Goal: Task Accomplishment & Management: Manage account settings

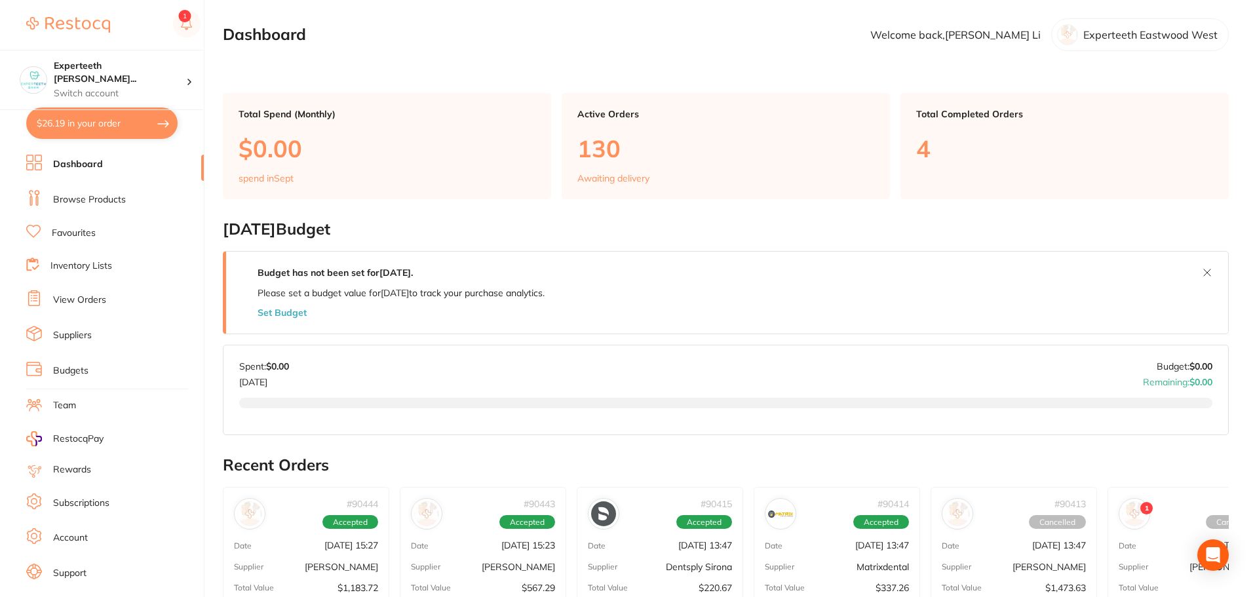
click at [1097, 153] on p "4" at bounding box center [1064, 148] width 297 height 27
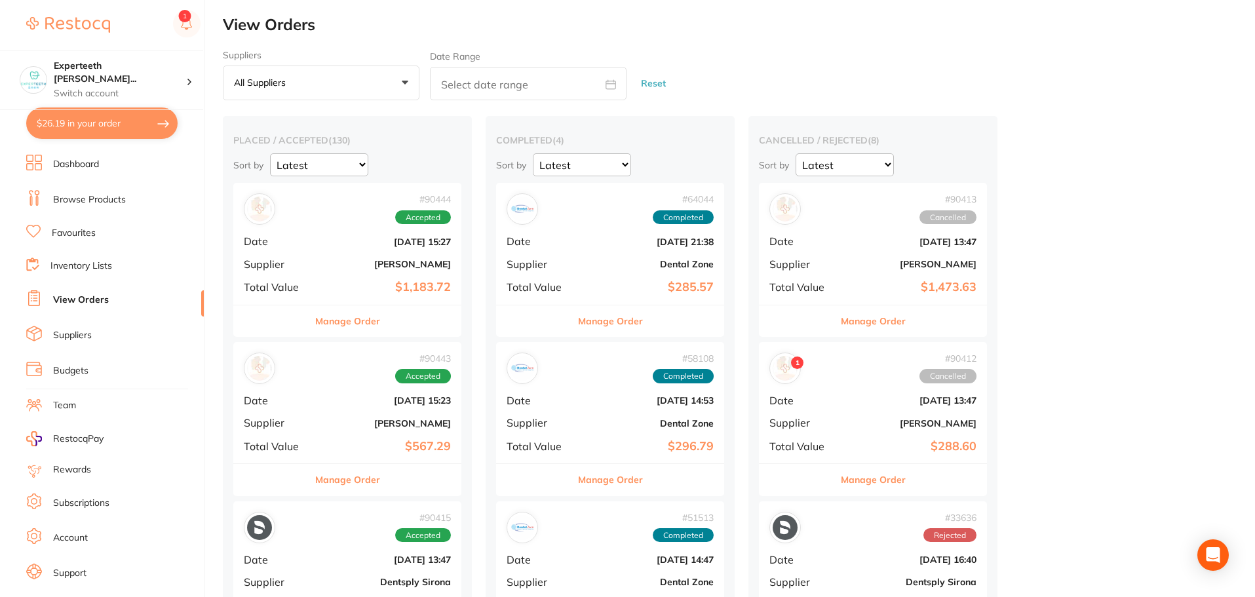
click at [76, 159] on link "Dashboard" at bounding box center [76, 164] width 46 height 13
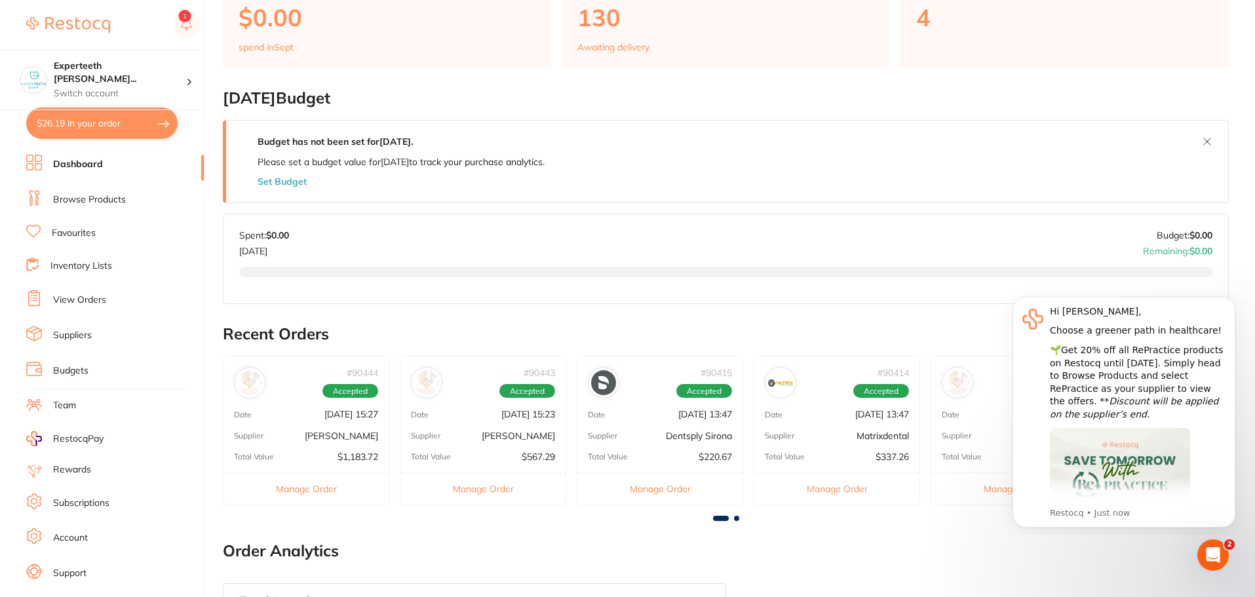
click at [1230, 302] on icon "Dismiss notification" at bounding box center [1231, 300] width 7 height 7
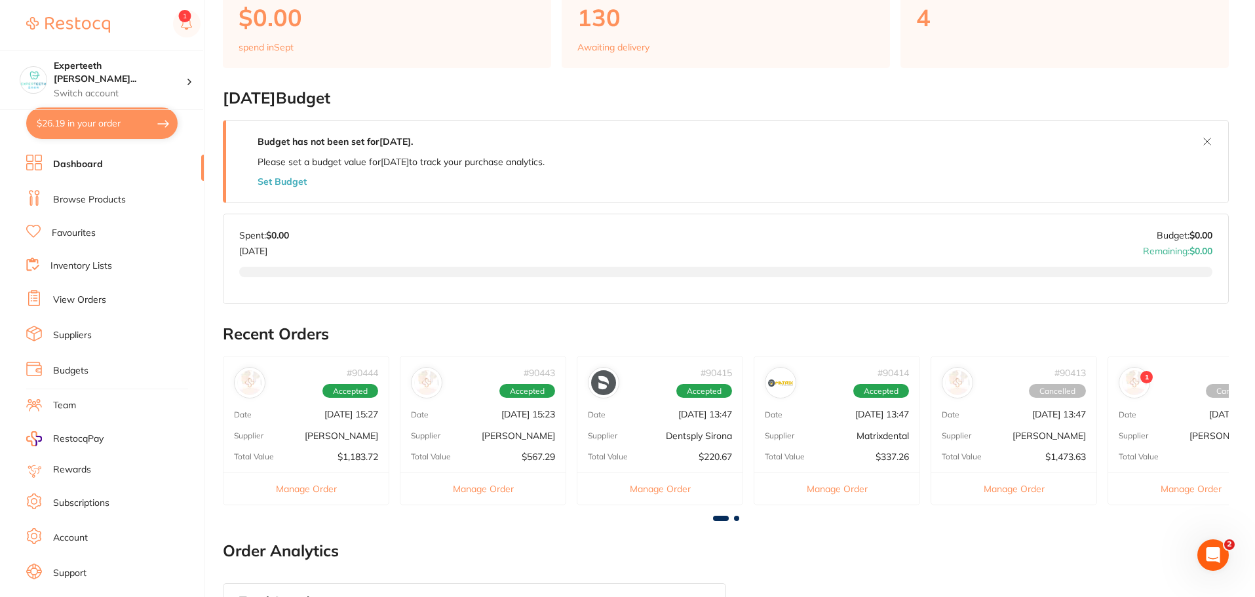
click at [736, 520] on span at bounding box center [736, 518] width 5 height 5
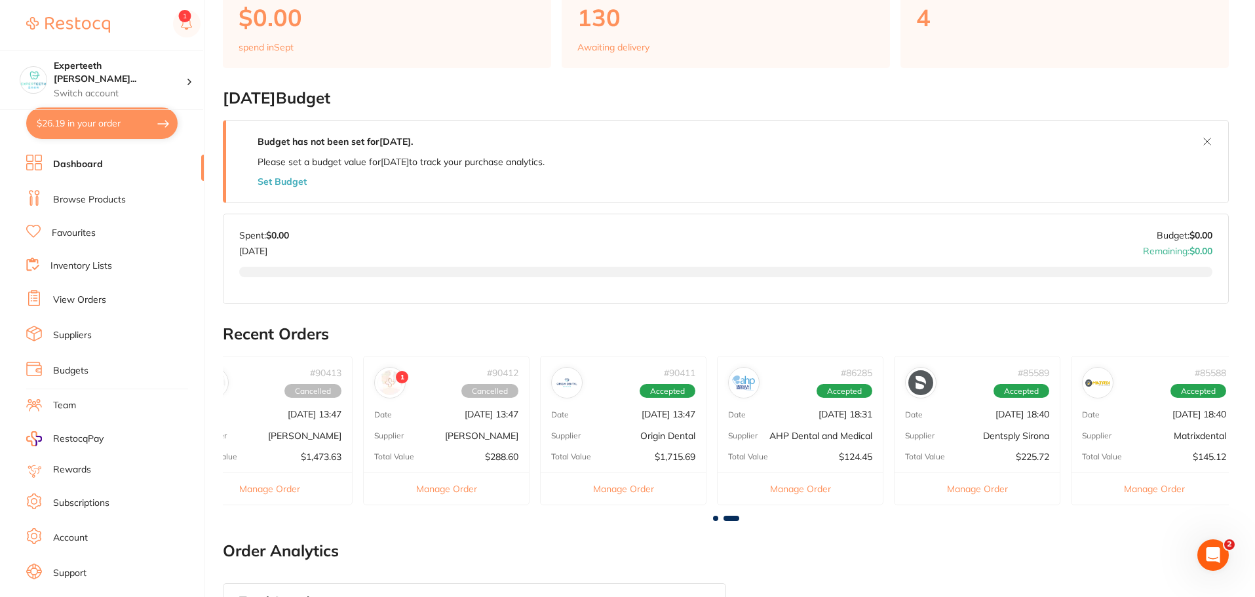
scroll to position [0, 753]
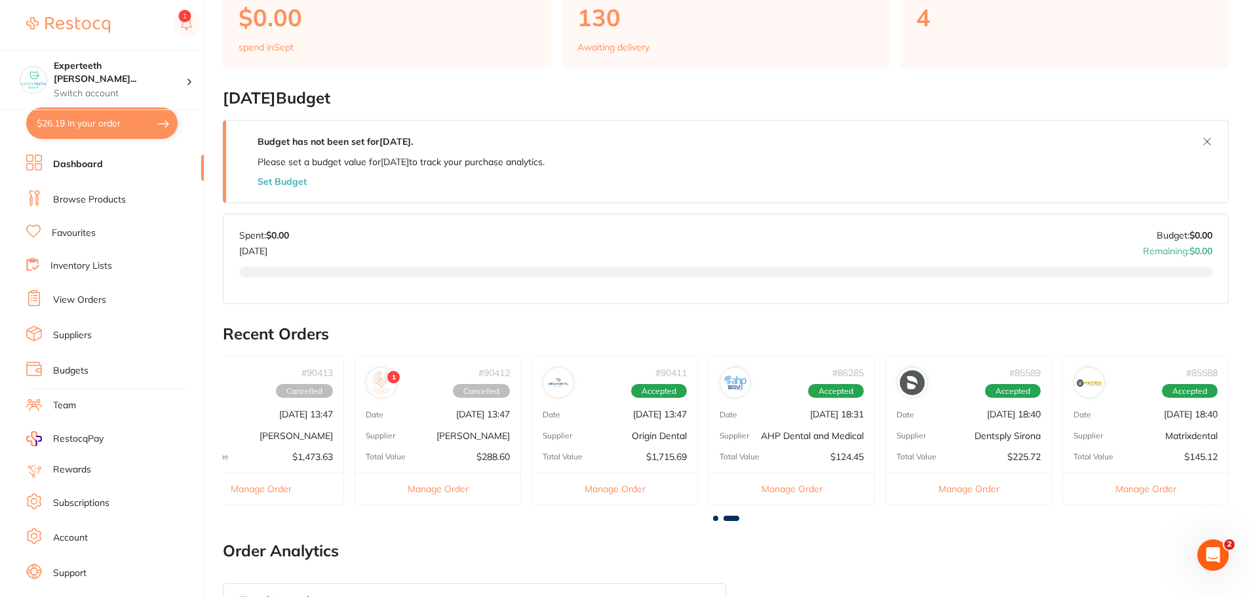
click at [736, 520] on span at bounding box center [731, 518] width 16 height 5
drag, startPoint x: 732, startPoint y: 519, endPoint x: 708, endPoint y: 516, distance: 25.1
click at [708, 516] on div at bounding box center [726, 518] width 1006 height 5
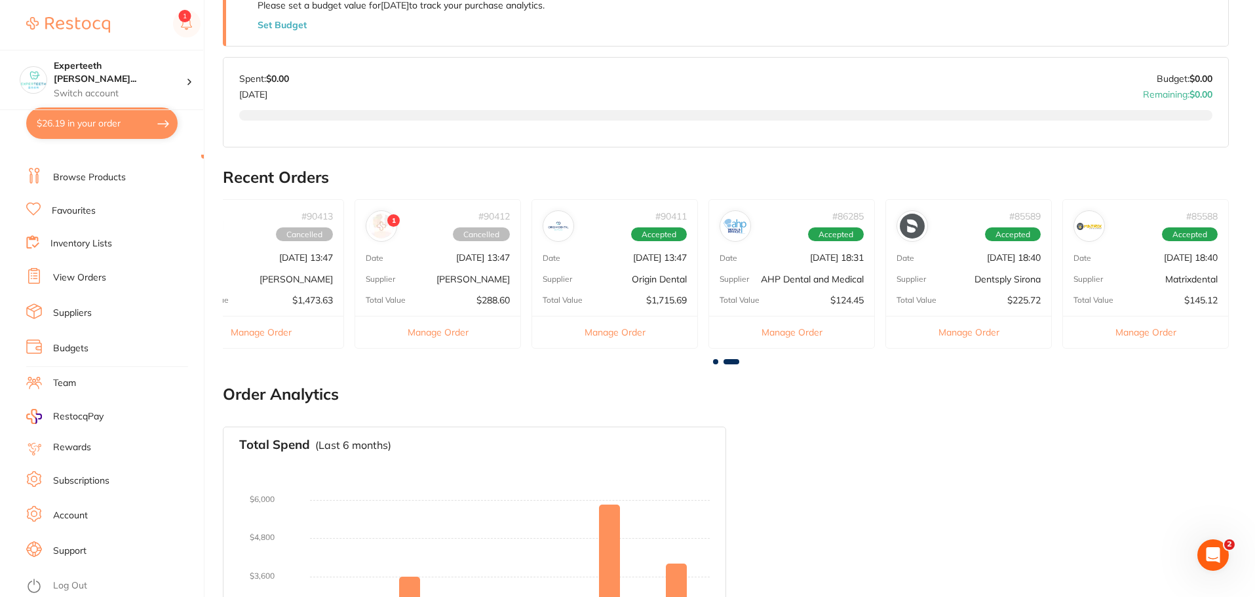
scroll to position [328, 0]
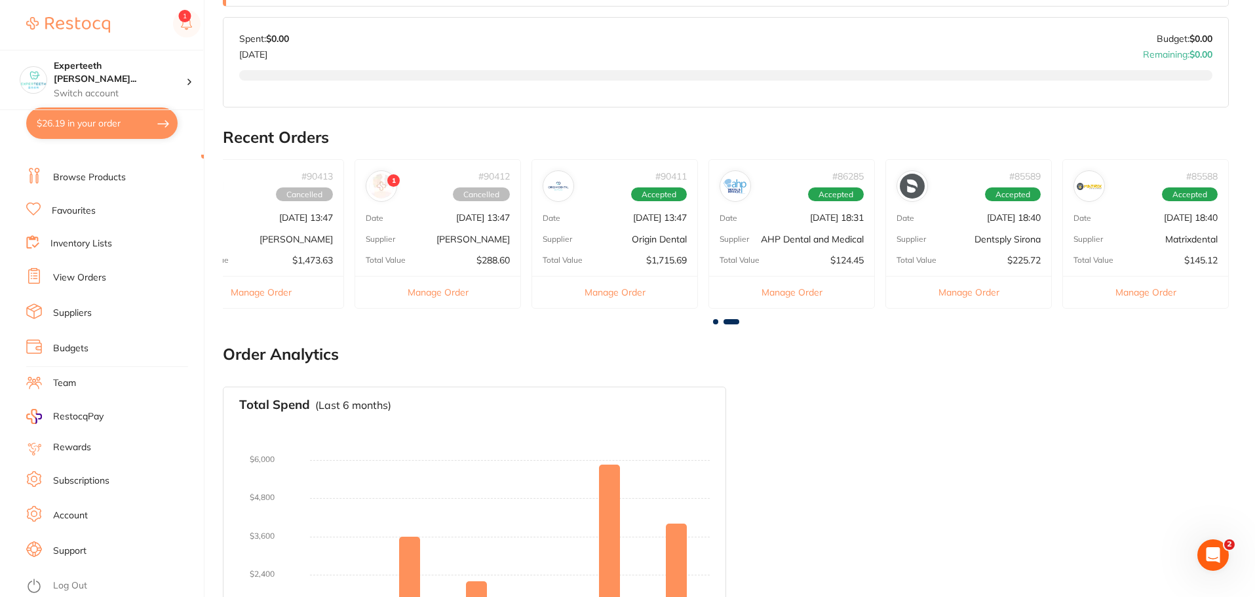
click at [62, 582] on link "Log Out" at bounding box center [70, 585] width 34 height 13
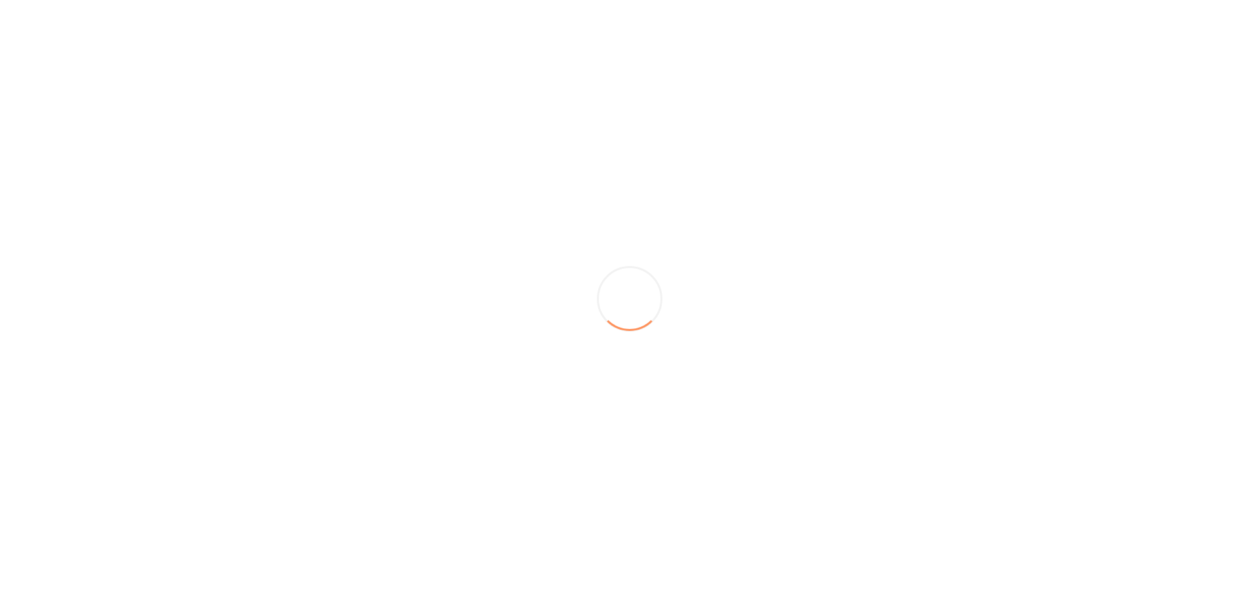
scroll to position [0, 0]
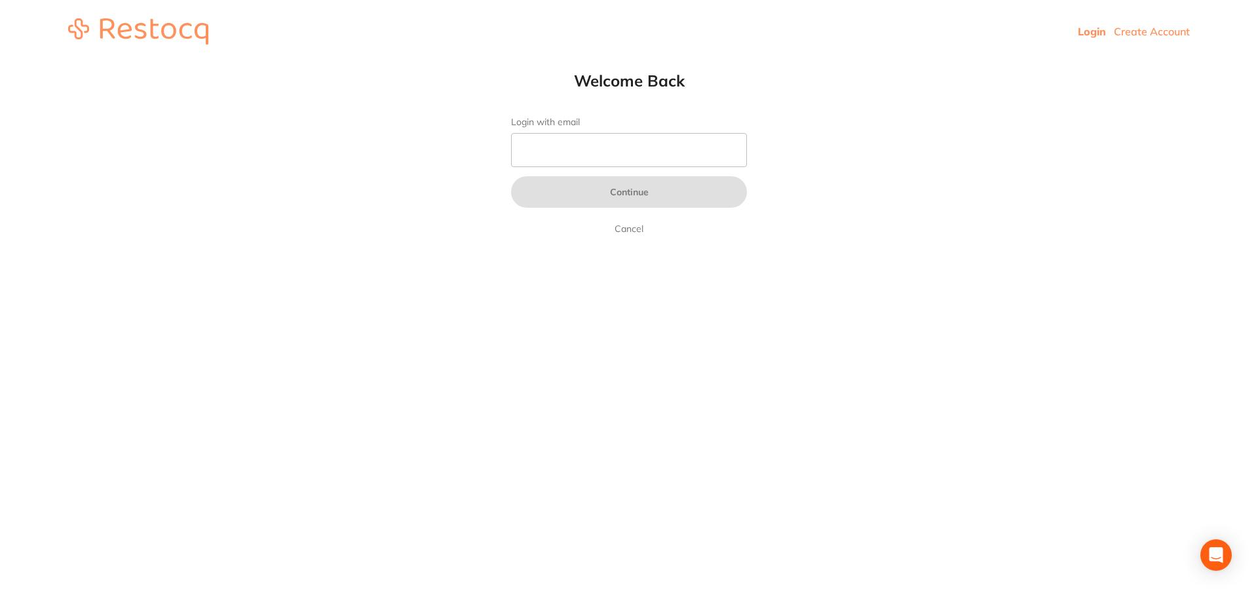
click at [646, 168] on form "Login with email Continue Cancel" at bounding box center [629, 177] width 236 height 120
click at [637, 151] on input "Login with email" at bounding box center [629, 150] width 236 height 34
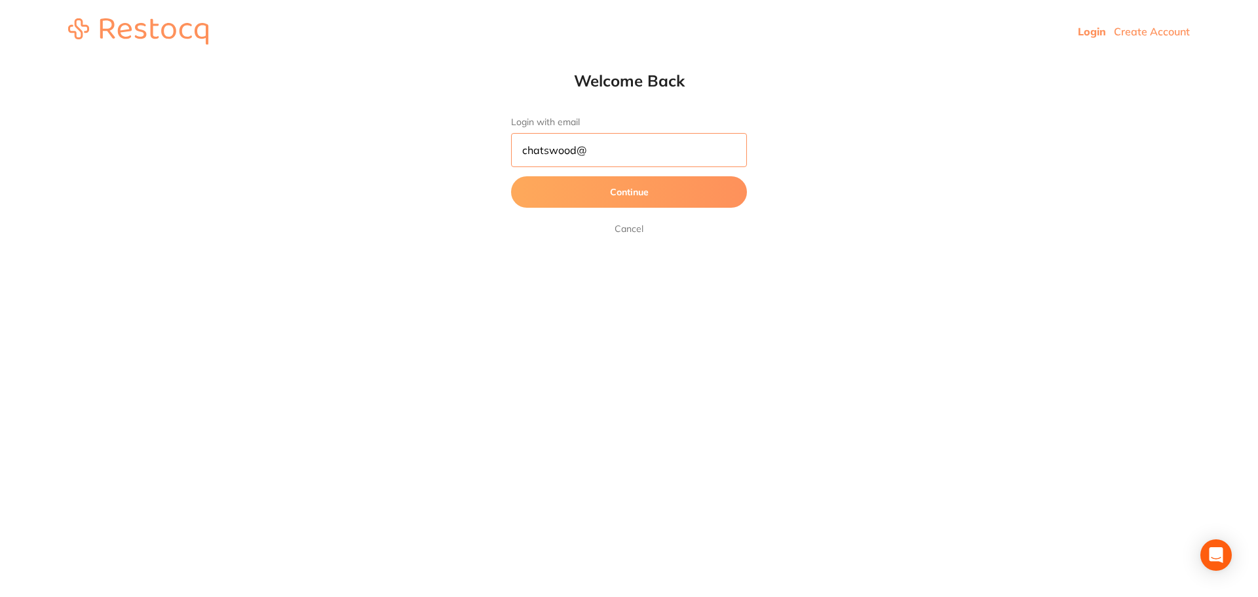
type input "[EMAIL_ADDRESS][DOMAIN_NAME]"
click at [615, 197] on button "Continue" at bounding box center [629, 191] width 236 height 31
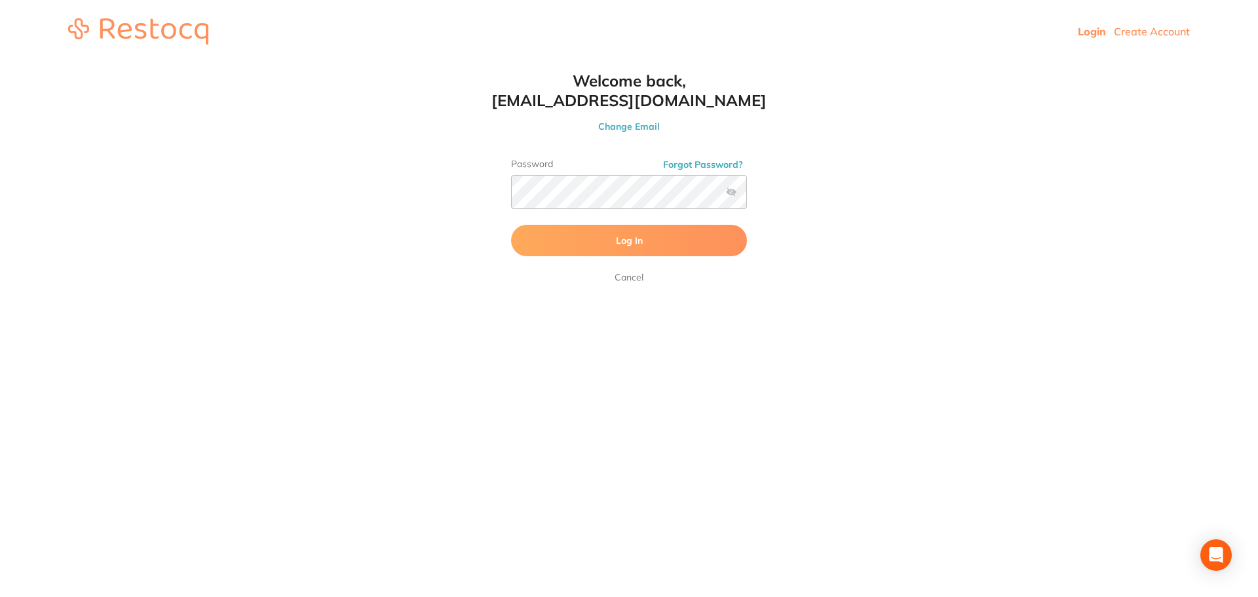
click at [643, 235] on button "Log In" at bounding box center [629, 240] width 236 height 31
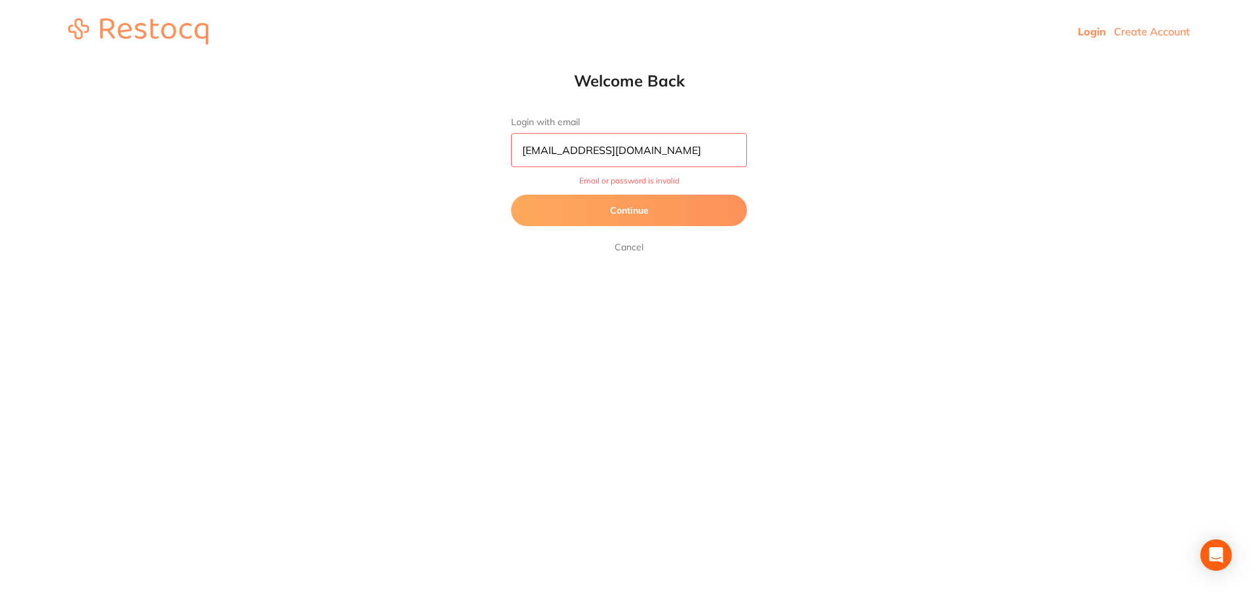
click at [662, 197] on button "Continue" at bounding box center [629, 210] width 236 height 31
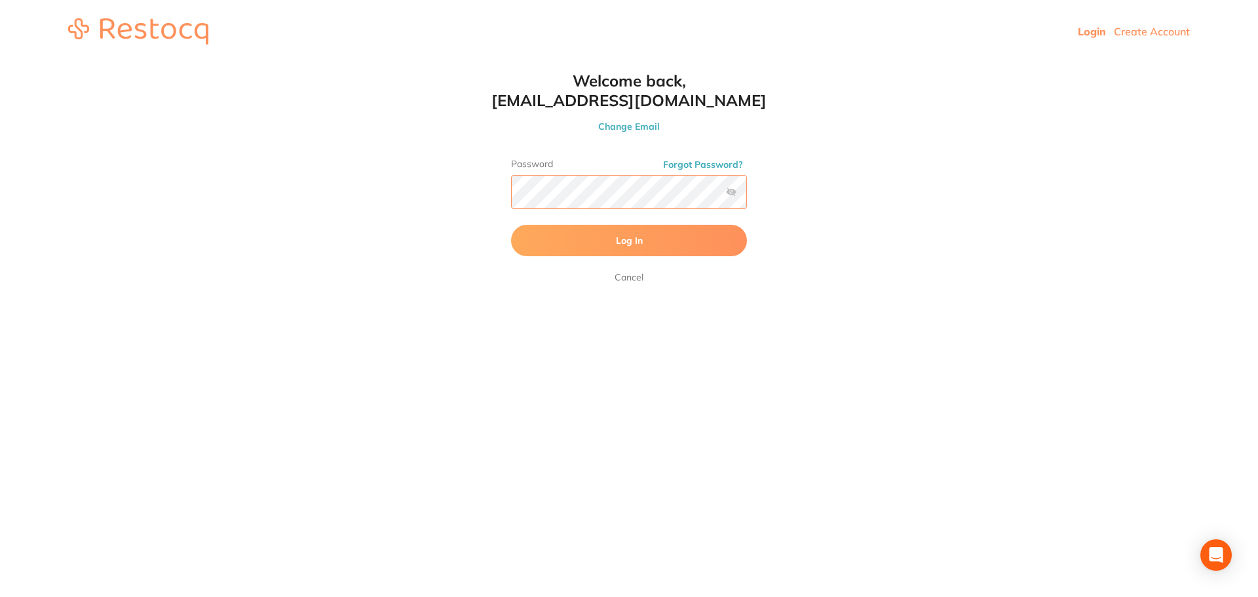
click at [156, 63] on html "Login Create Account Welcome Back Login with email [EMAIL_ADDRESS][DOMAIN_NAME]…" at bounding box center [629, 31] width 1258 height 63
click at [605, 238] on button "Log In" at bounding box center [629, 240] width 236 height 31
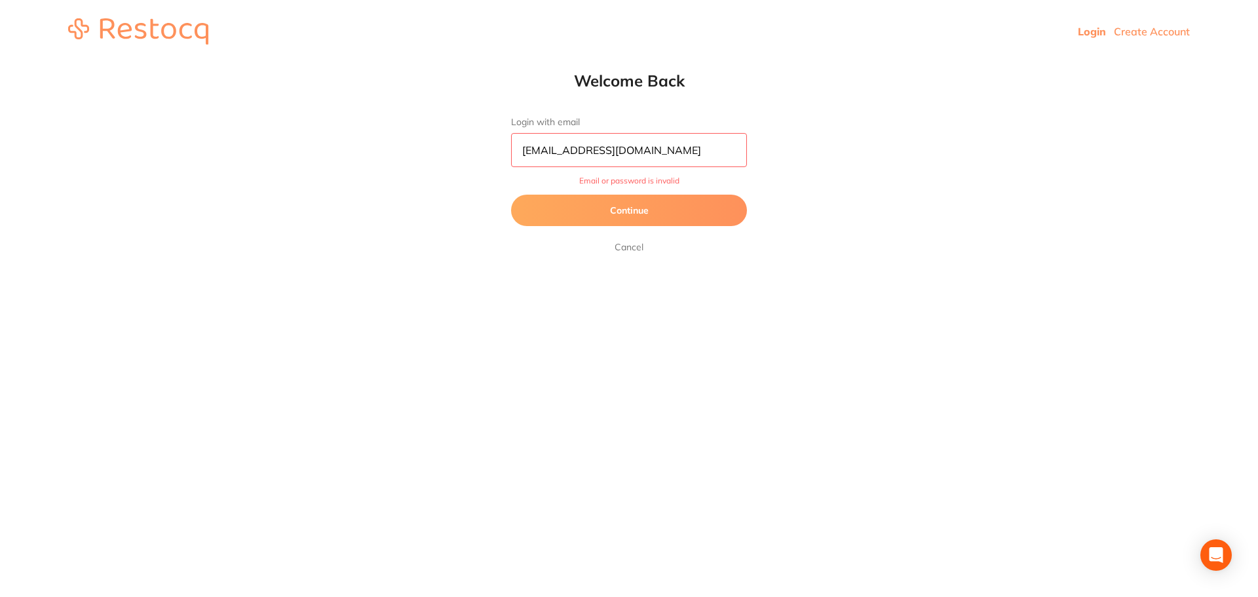
click at [706, 153] on input "[EMAIL_ADDRESS][DOMAIN_NAME]" at bounding box center [629, 150] width 236 height 34
click at [663, 206] on button "Continue" at bounding box center [629, 210] width 236 height 31
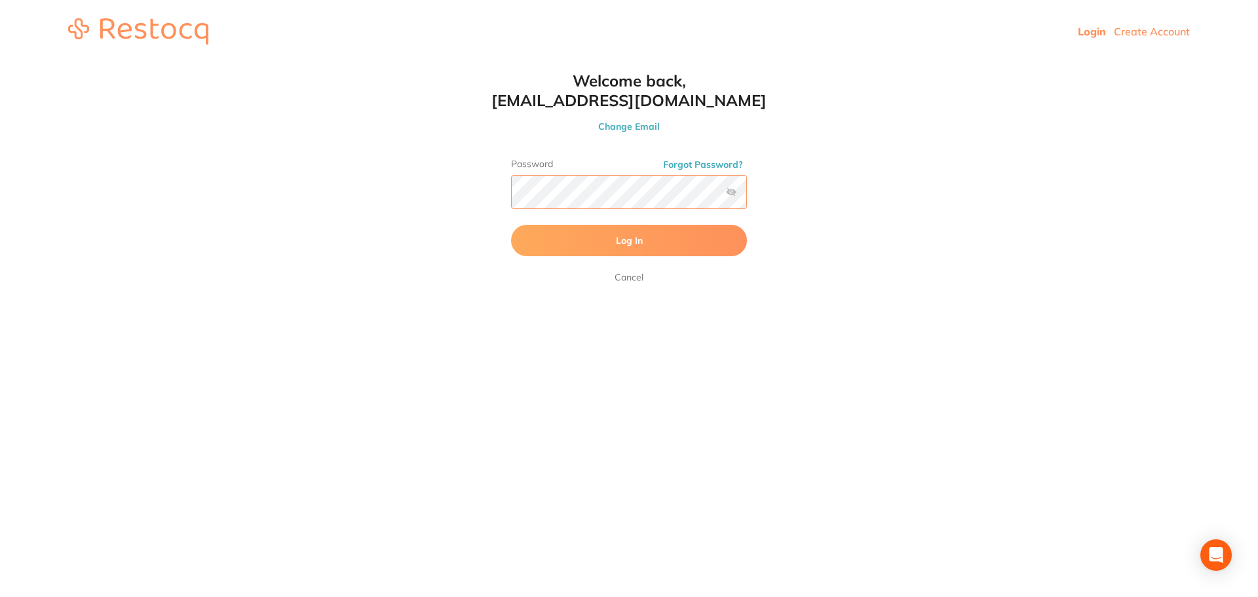
click at [150, 63] on html "Login Create Account Welcome Back Login with email [EMAIL_ADDRESS][DOMAIN_NAME]…" at bounding box center [629, 31] width 1258 height 63
click at [511, 225] on button "Log In" at bounding box center [629, 240] width 236 height 31
